Goal: Transaction & Acquisition: Download file/media

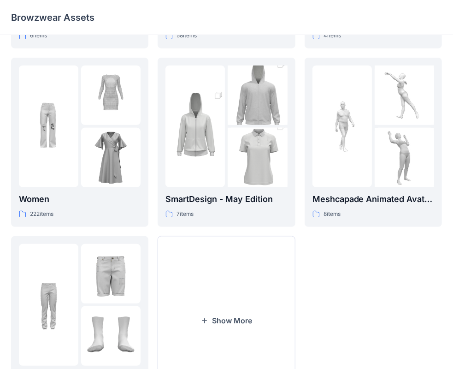
scroll to position [168, 0]
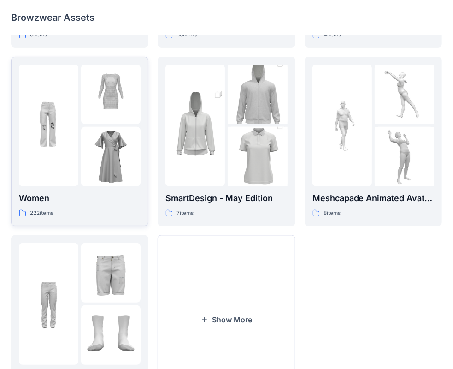
click at [67, 208] on div "222 items" at bounding box center [80, 213] width 122 height 10
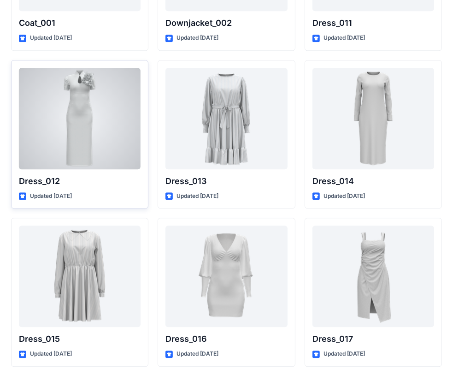
scroll to position [1435, 0]
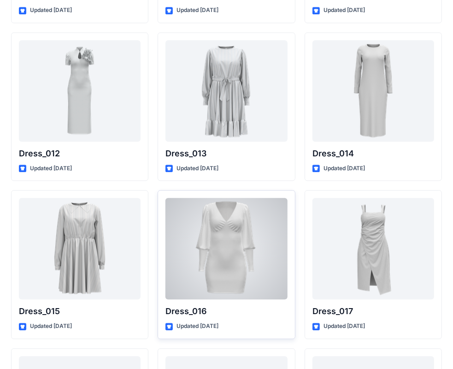
click at [225, 242] on div at bounding box center [226, 248] width 122 height 101
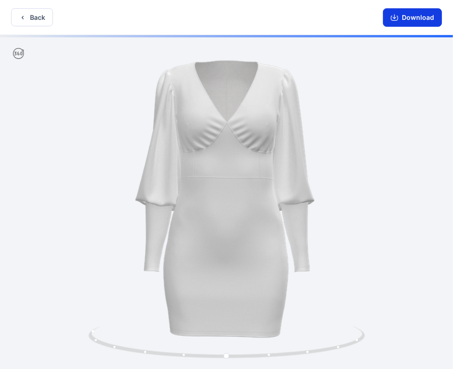
click at [412, 16] on button "Download" at bounding box center [412, 17] width 59 height 18
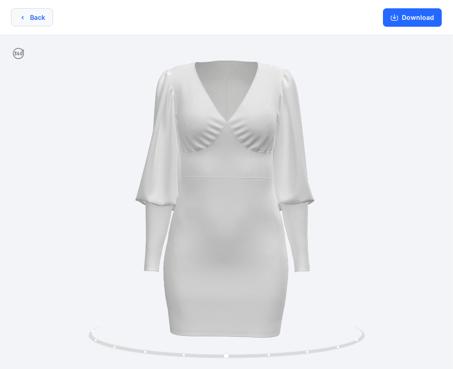
click at [31, 10] on button "Back" at bounding box center [32, 17] width 42 height 18
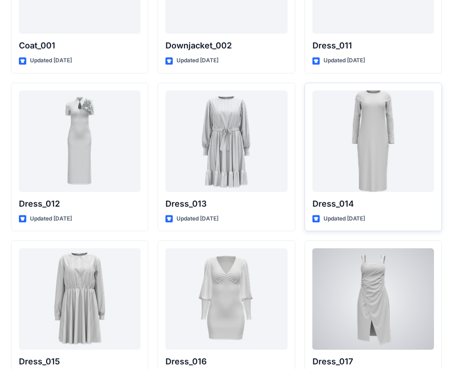
scroll to position [1383, 0]
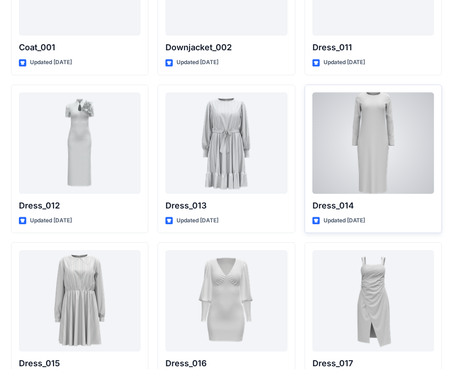
click at [374, 142] on div at bounding box center [374, 142] width 122 height 101
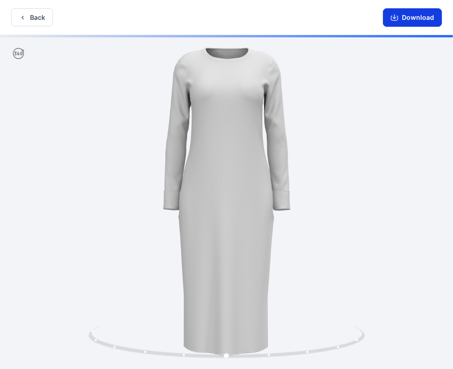
click at [407, 19] on button "Download" at bounding box center [412, 17] width 59 height 18
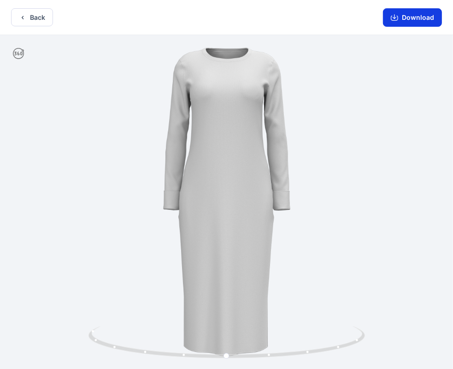
click at [394, 17] on icon "button" at bounding box center [394, 17] width 7 height 7
click at [22, 16] on icon "button" at bounding box center [22, 17] width 7 height 7
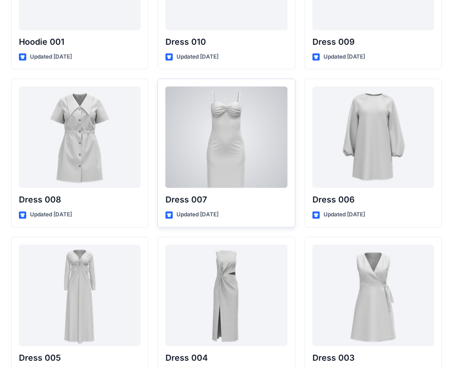
scroll to position [5850, 0]
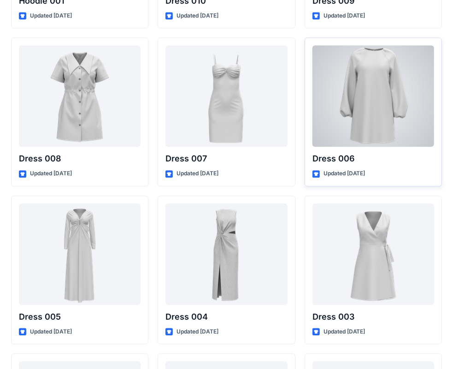
click at [373, 114] on div at bounding box center [374, 95] width 122 height 101
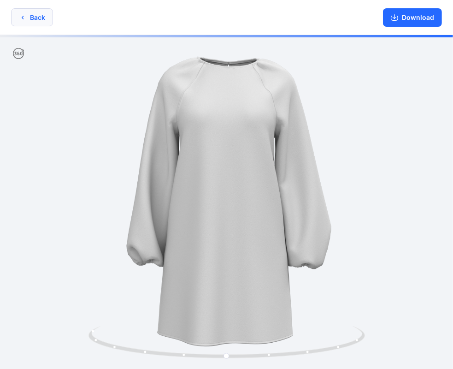
click at [21, 18] on icon "button" at bounding box center [22, 17] width 7 height 7
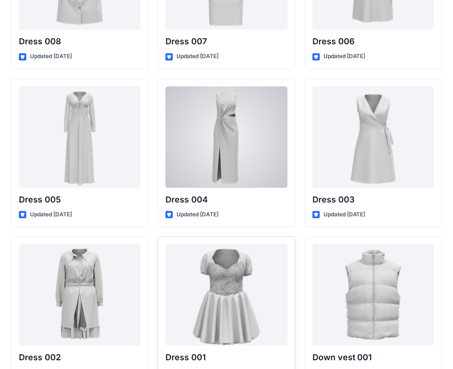
scroll to position [6021, 0]
